Goal: Task Accomplishment & Management: Use online tool/utility

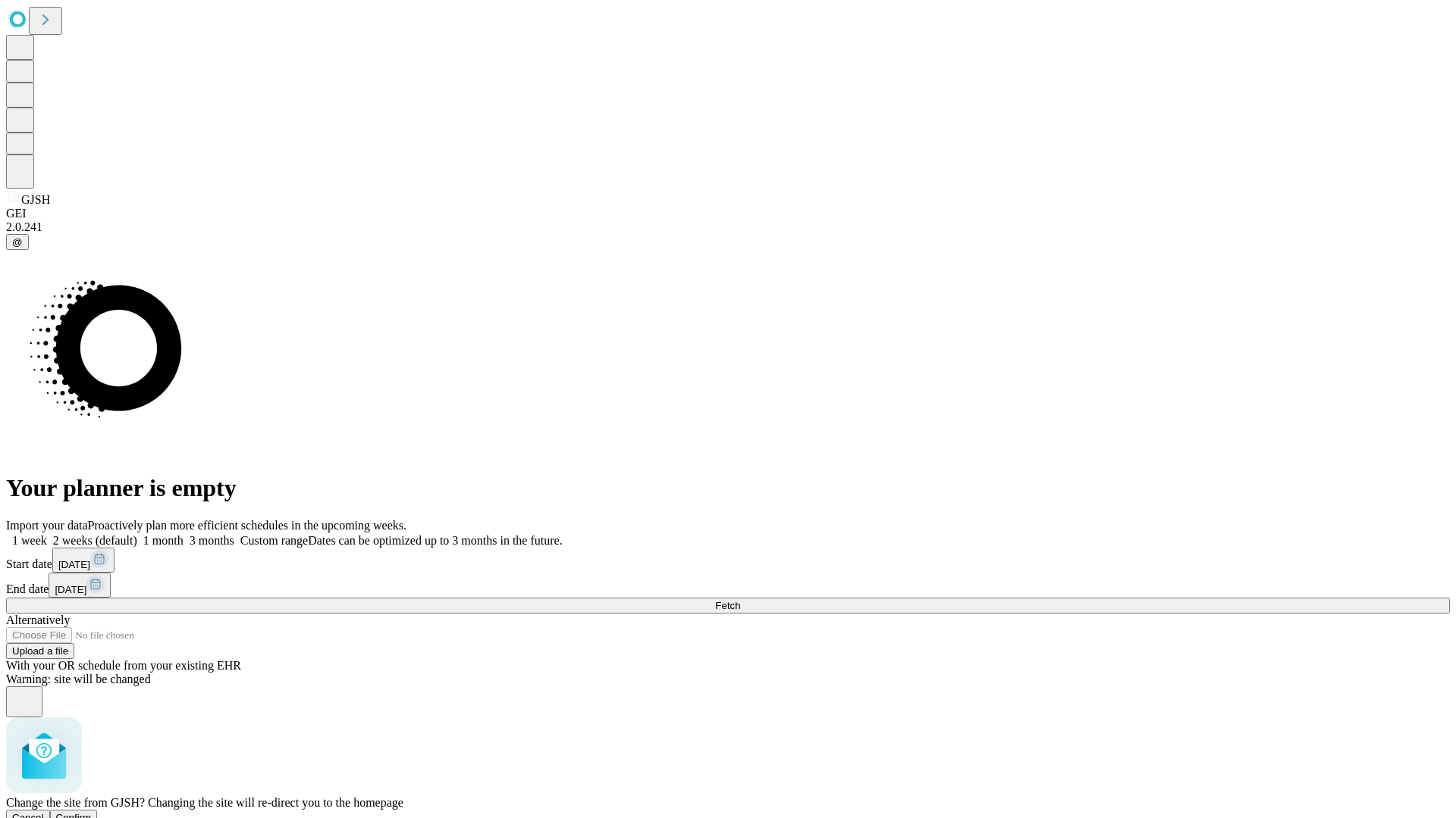
click at [92, 812] on span "Confirm" at bounding box center [74, 818] width 36 height 12
click at [184, 534] on label "1 month" at bounding box center [160, 540] width 46 height 13
click at [740, 601] on span "Fetch" at bounding box center [727, 607] width 25 height 12
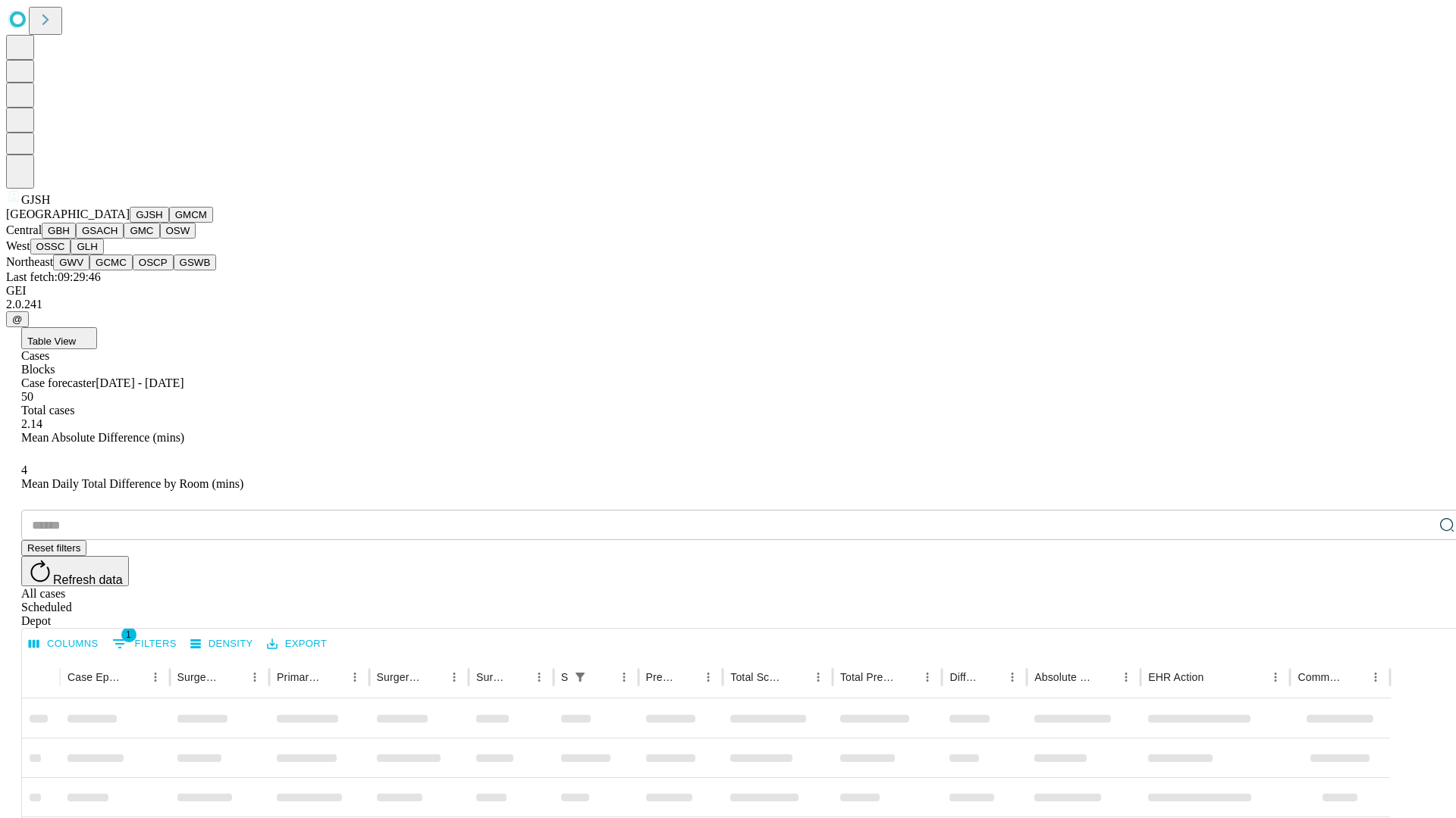
click at [169, 223] on button "GMCM" at bounding box center [191, 214] width 43 height 16
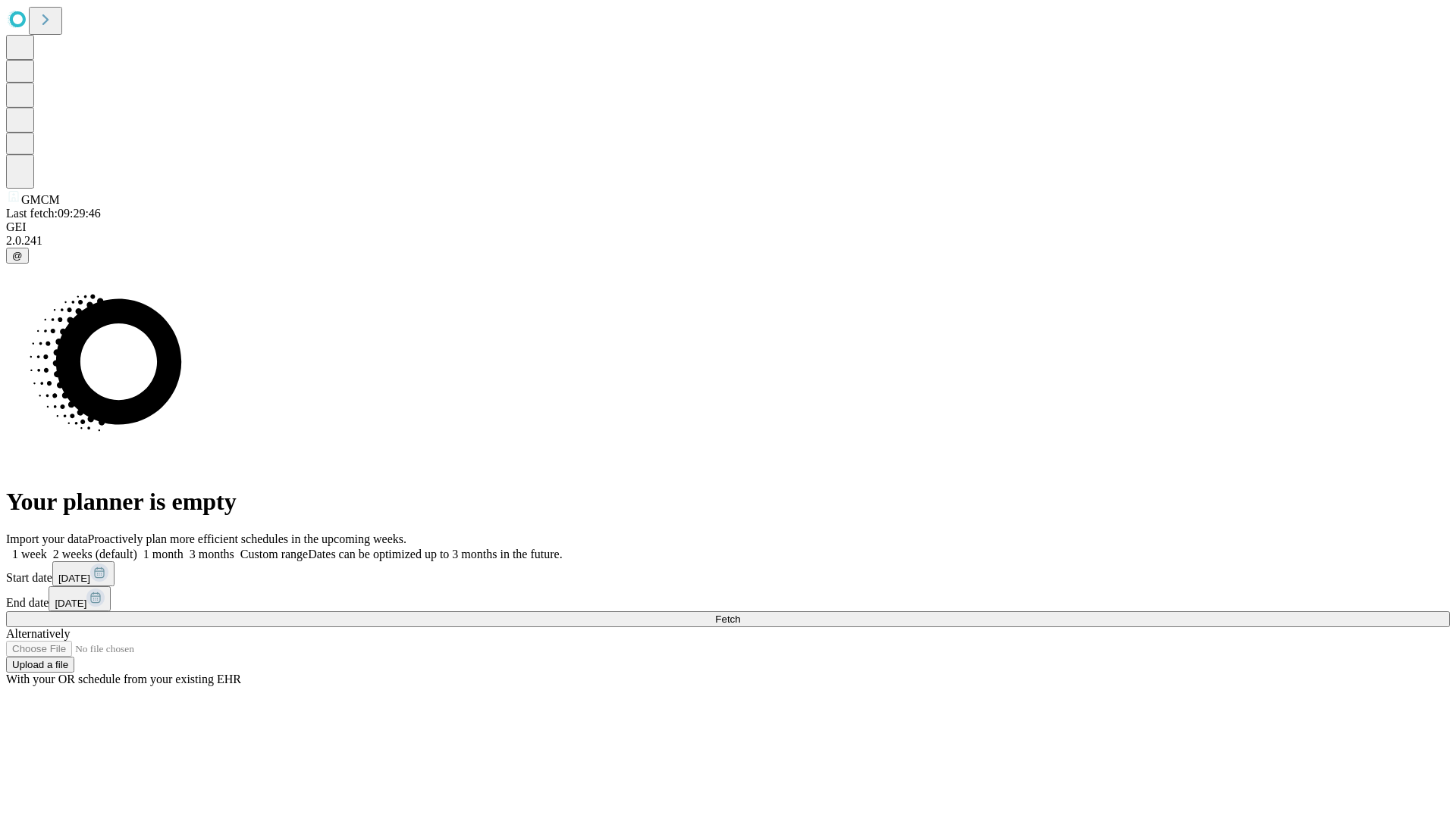
click at [184, 548] on label "1 month" at bounding box center [160, 554] width 46 height 13
click at [740, 614] on span "Fetch" at bounding box center [727, 619] width 25 height 12
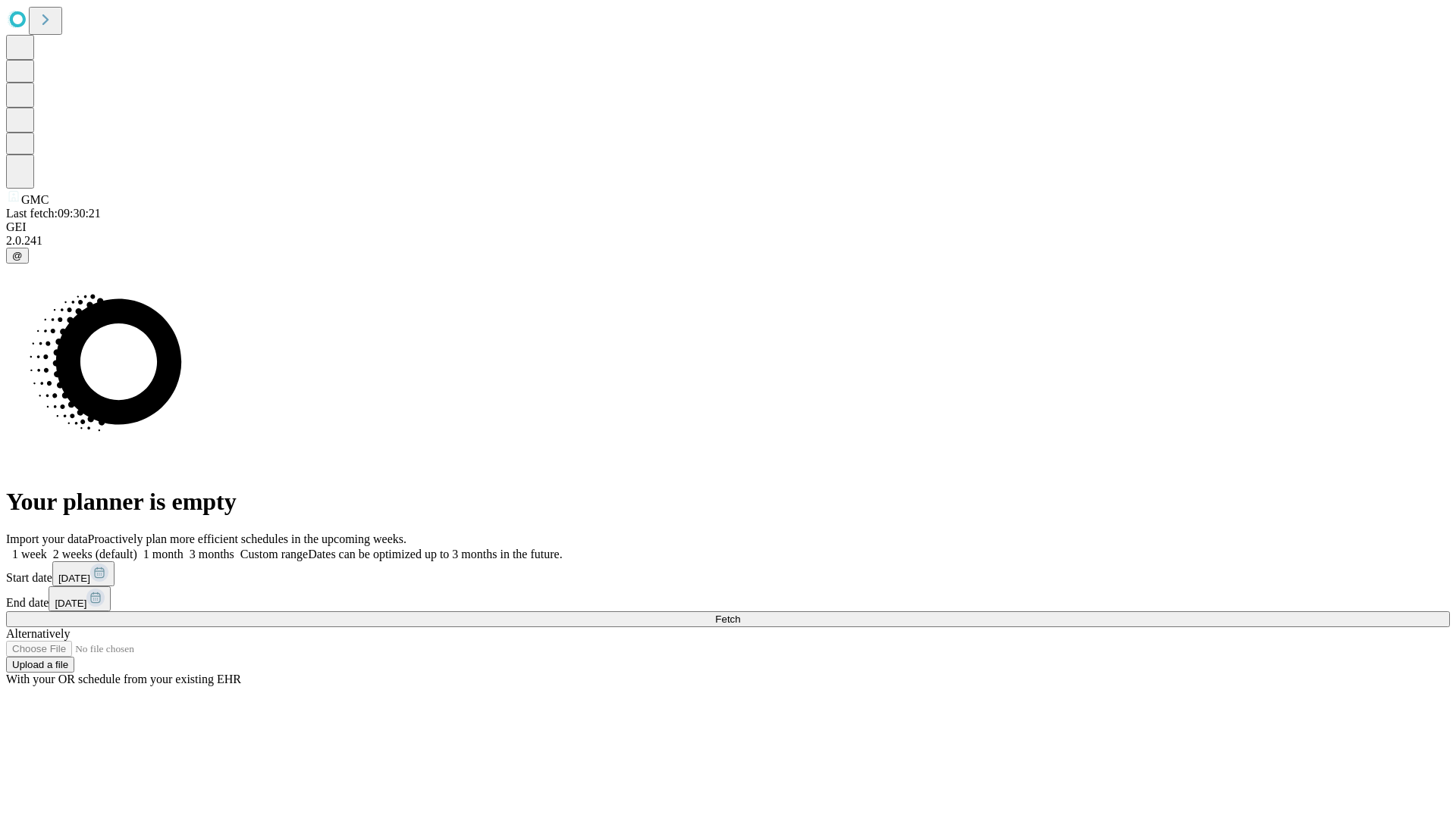
click at [740, 614] on span "Fetch" at bounding box center [727, 619] width 25 height 12
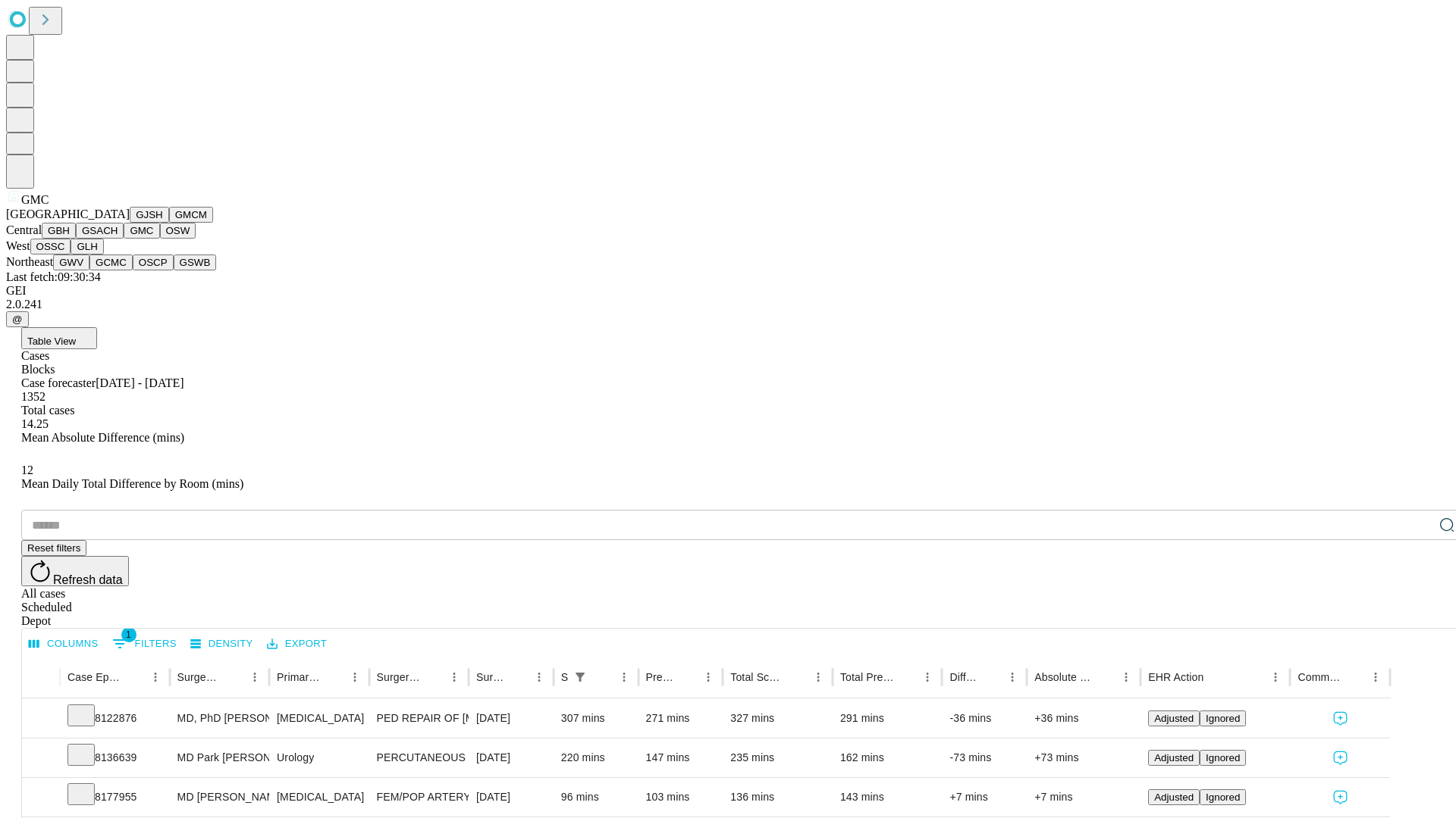
click at [160, 239] on button "OSW" at bounding box center [178, 231] width 37 height 16
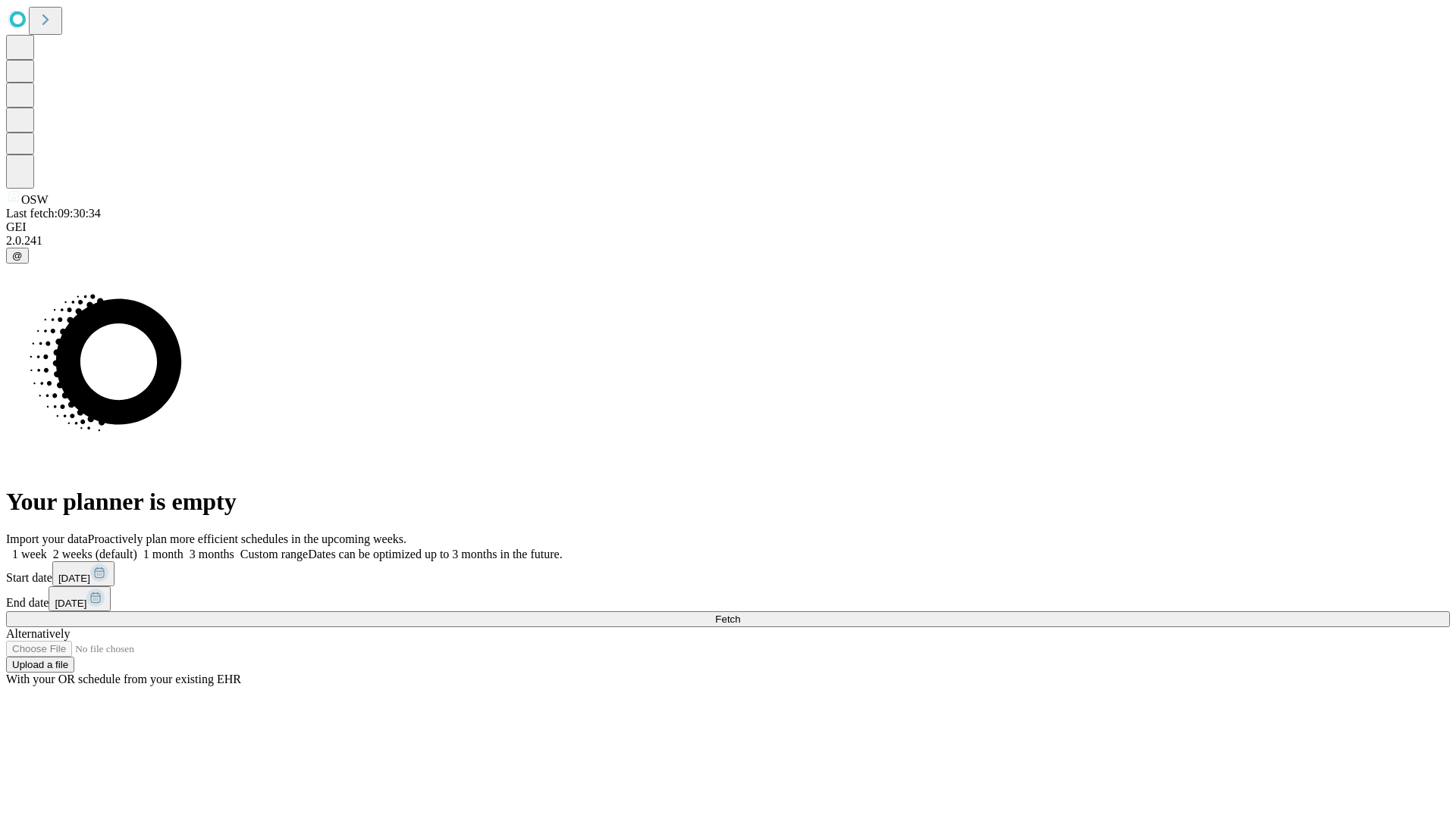
click at [184, 548] on label "1 month" at bounding box center [160, 554] width 46 height 13
click at [740, 614] on span "Fetch" at bounding box center [727, 619] width 25 height 12
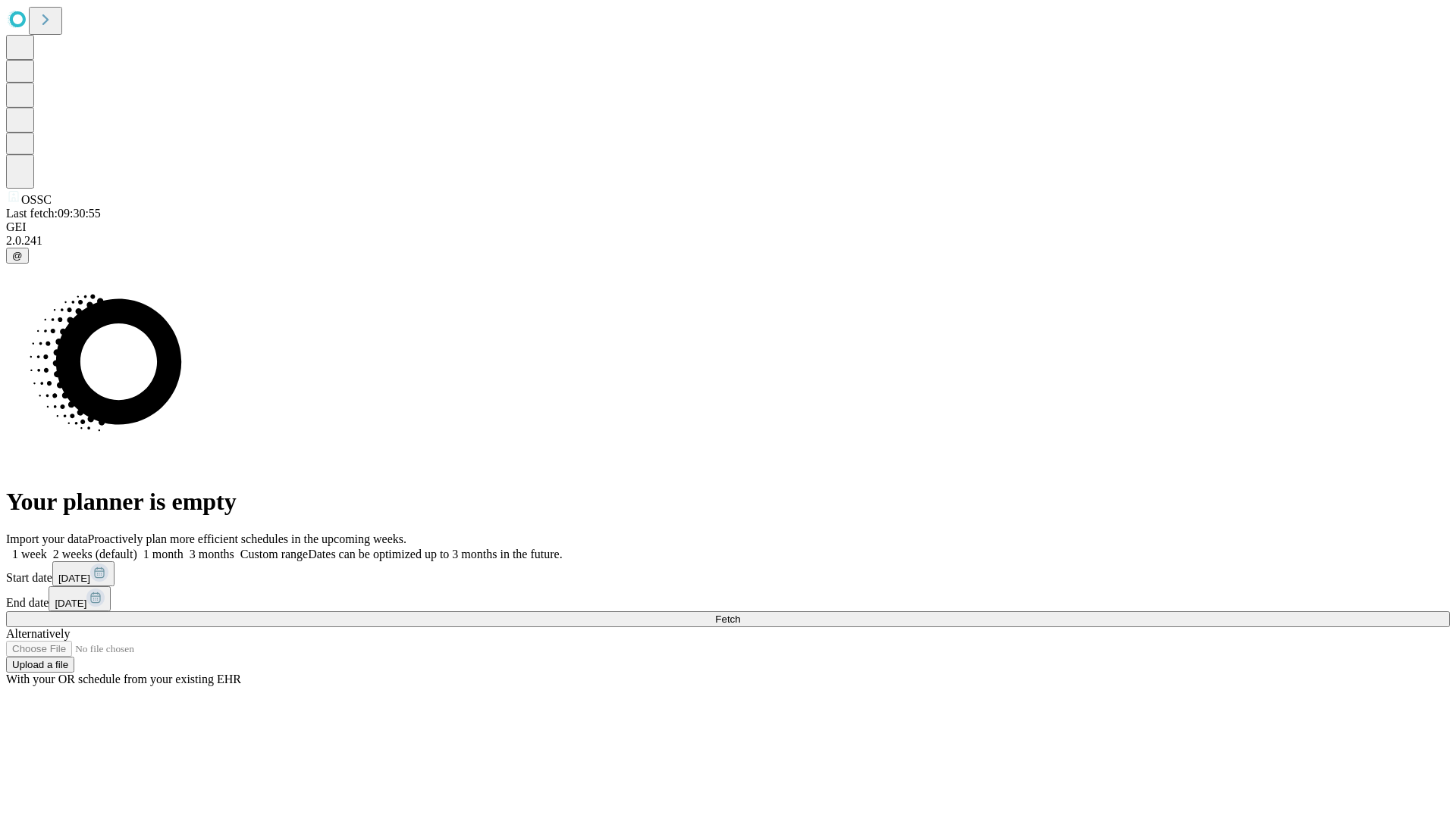
click at [740, 614] on span "Fetch" at bounding box center [727, 619] width 25 height 12
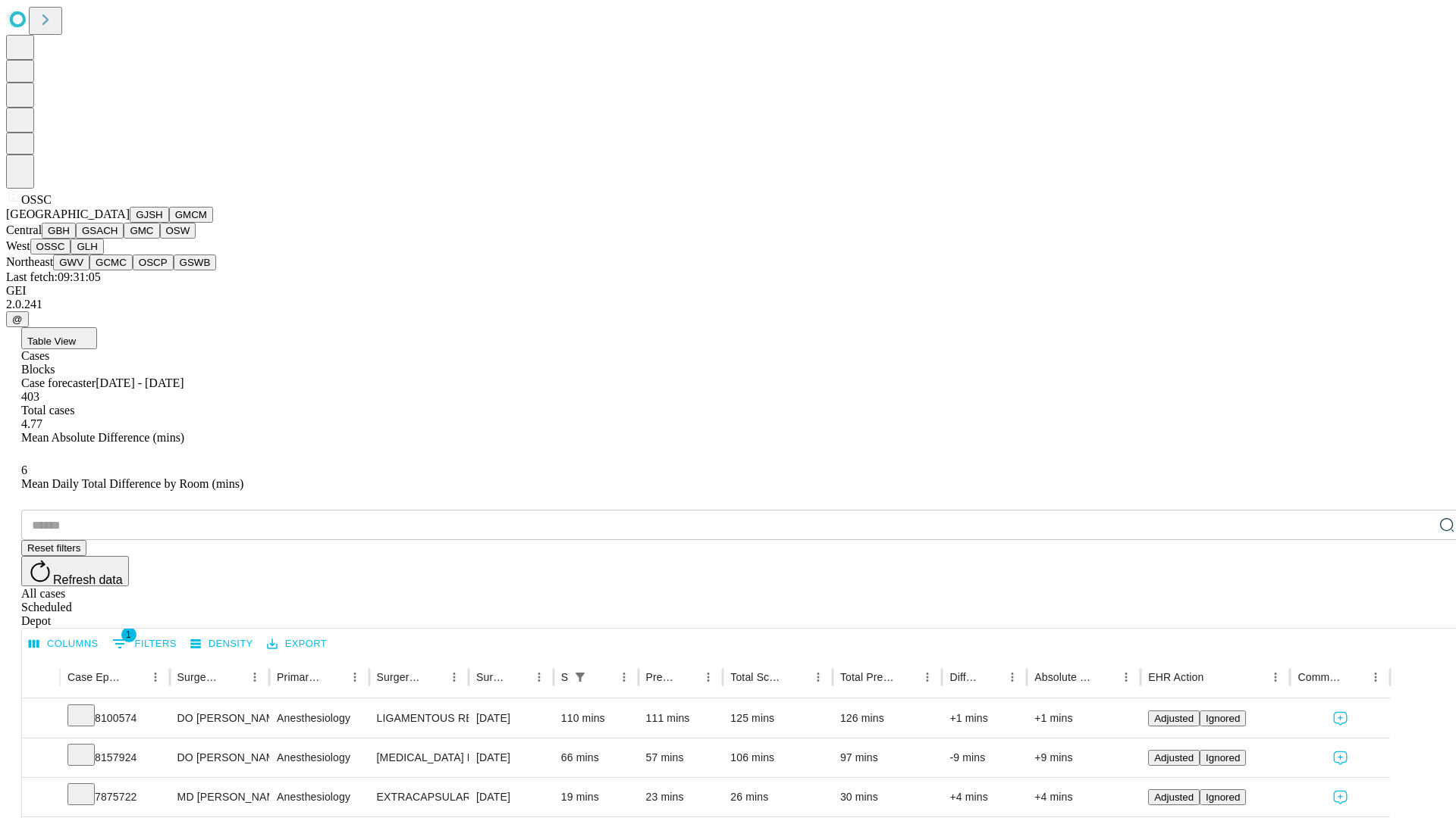
click at [103, 255] on button "GLH" at bounding box center [86, 247] width 33 height 16
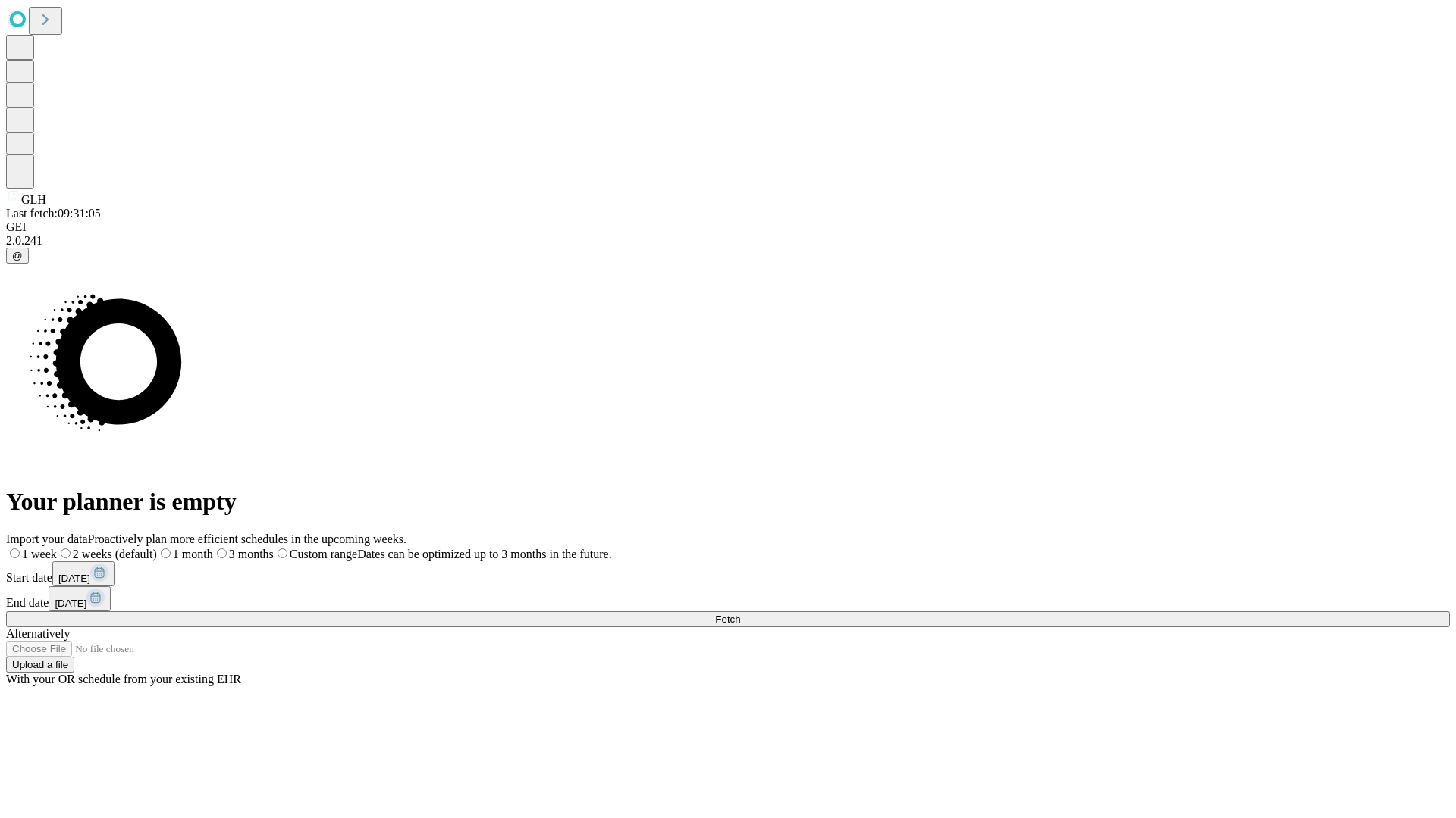
click at [214, 548] on label "1 month" at bounding box center [185, 554] width 56 height 13
click at [740, 614] on span "Fetch" at bounding box center [727, 619] width 25 height 12
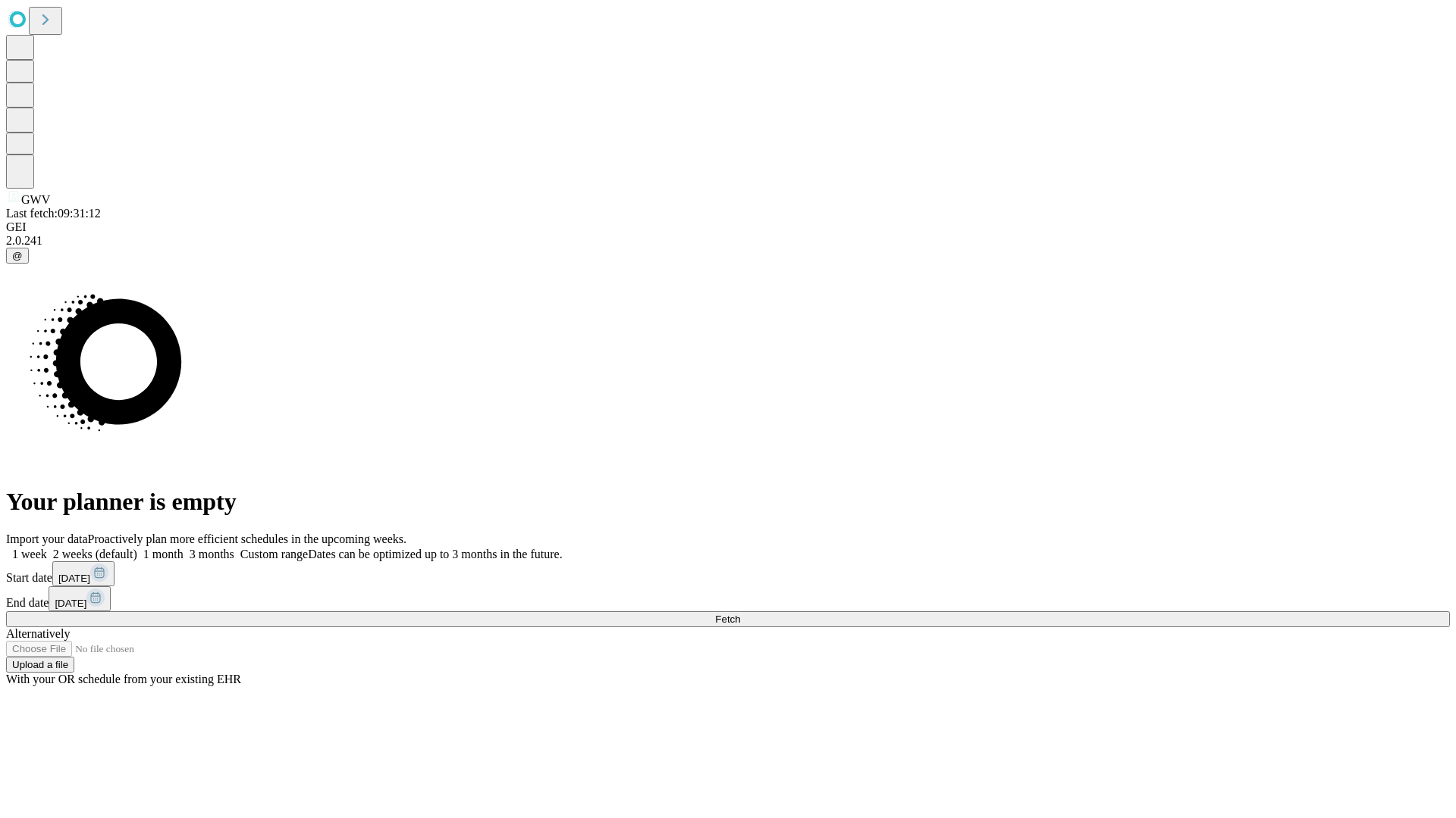
click at [184, 548] on label "1 month" at bounding box center [160, 554] width 46 height 13
click at [740, 614] on span "Fetch" at bounding box center [727, 619] width 25 height 12
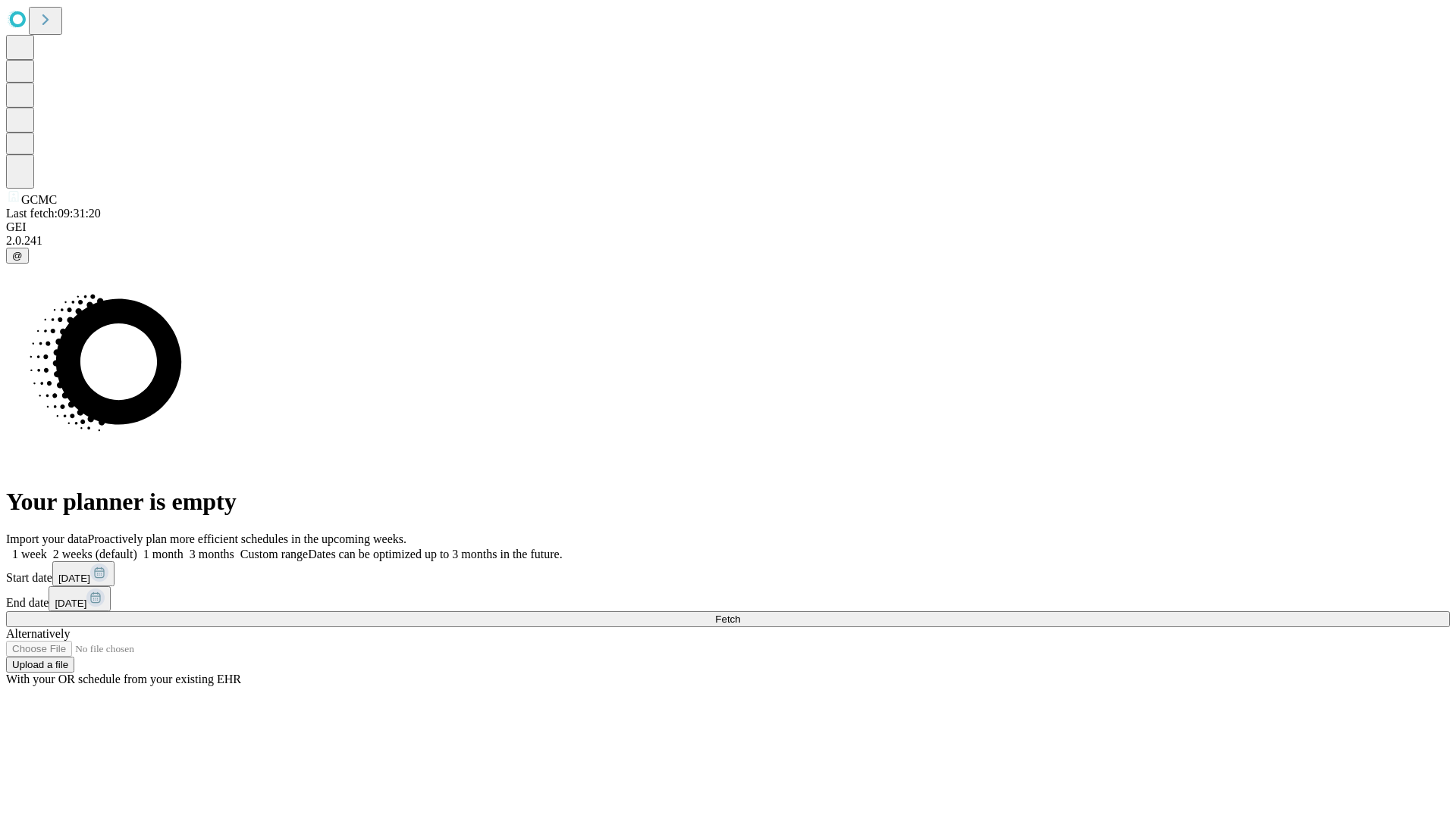
click at [740, 614] on span "Fetch" at bounding box center [727, 619] width 25 height 12
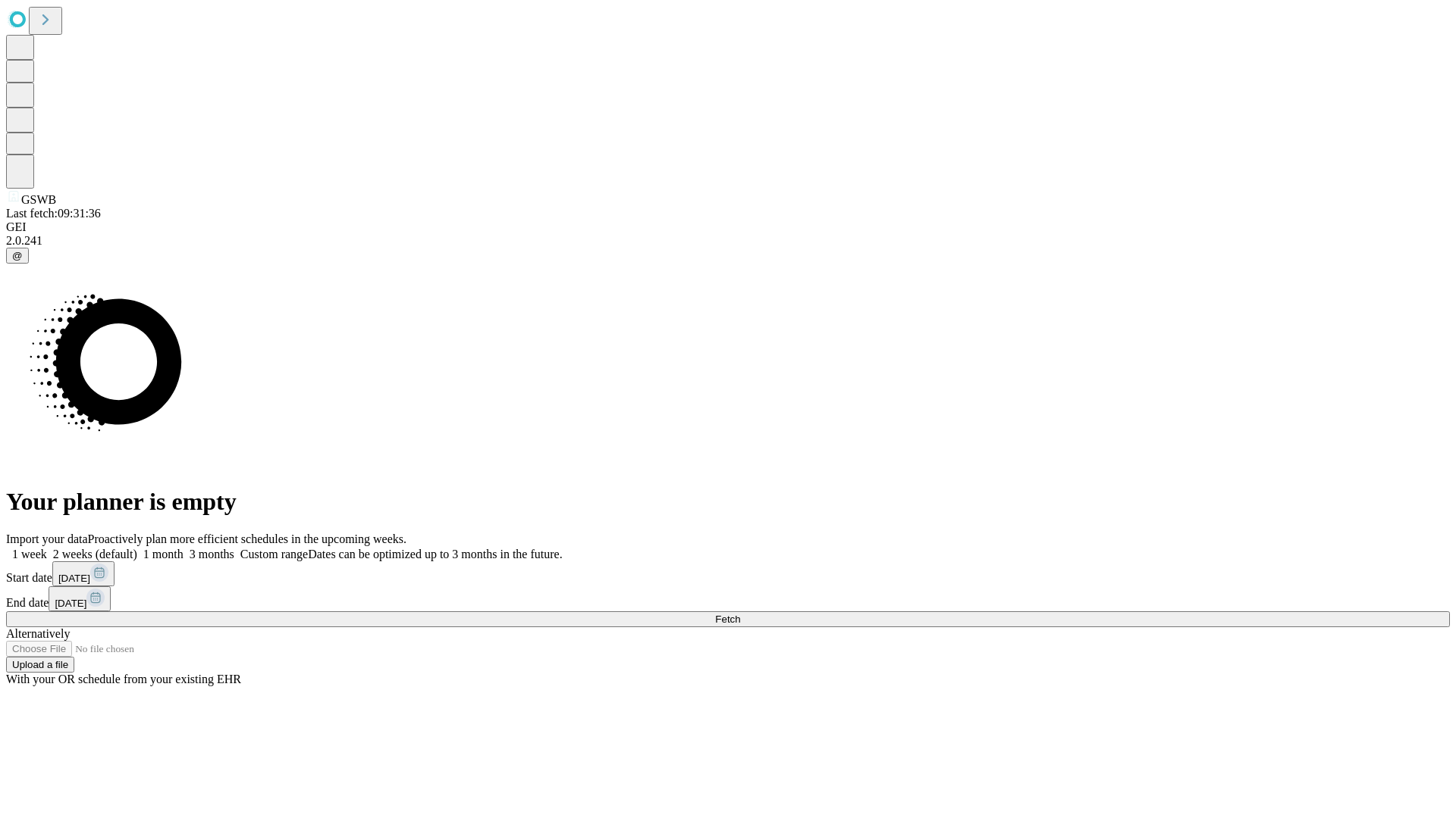
click at [740, 614] on span "Fetch" at bounding box center [727, 619] width 25 height 12
